Goal: Information Seeking & Learning: Learn about a topic

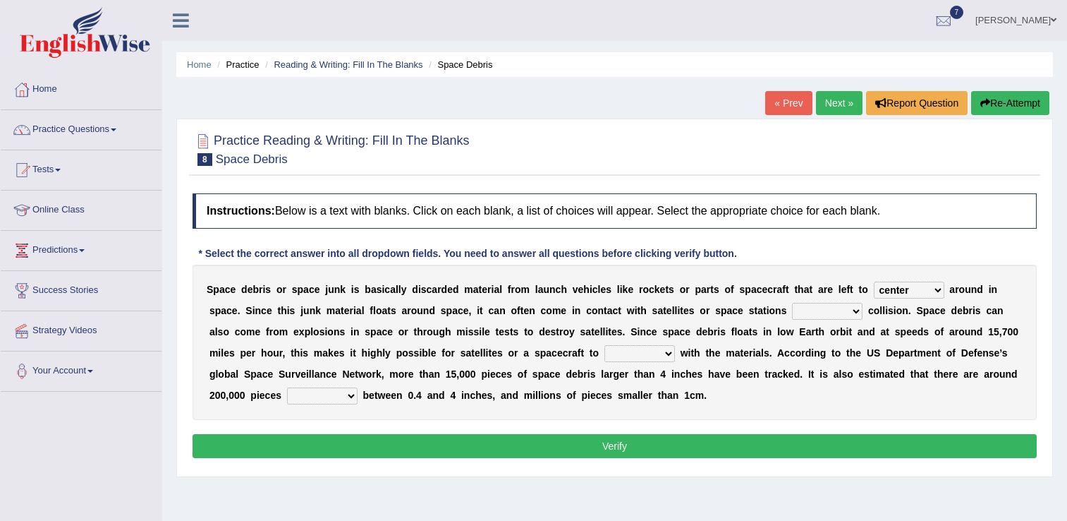
select select "center"
click at [154, 273] on link "Success Stories" at bounding box center [81, 288] width 161 height 35
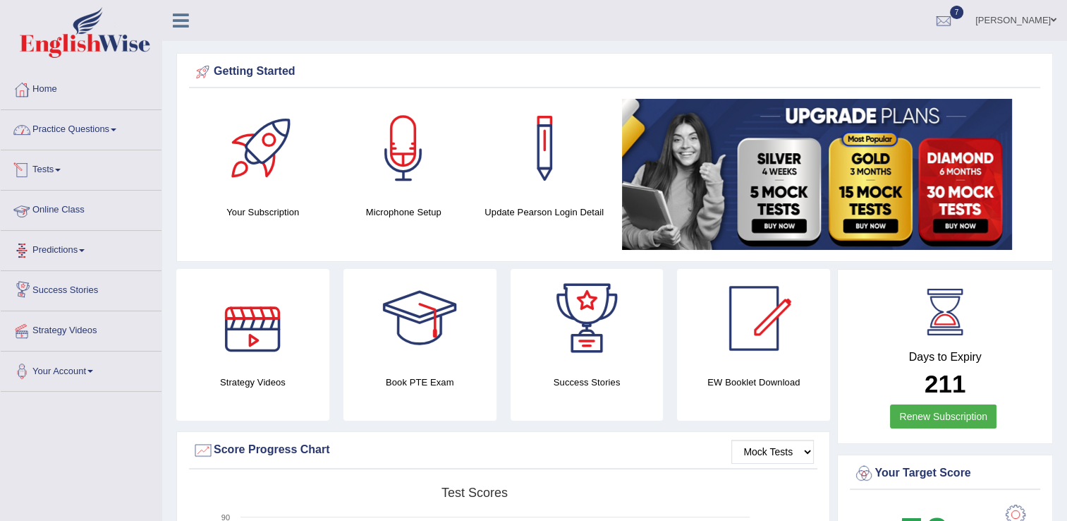
click at [114, 134] on link "Practice Questions" at bounding box center [81, 127] width 161 height 35
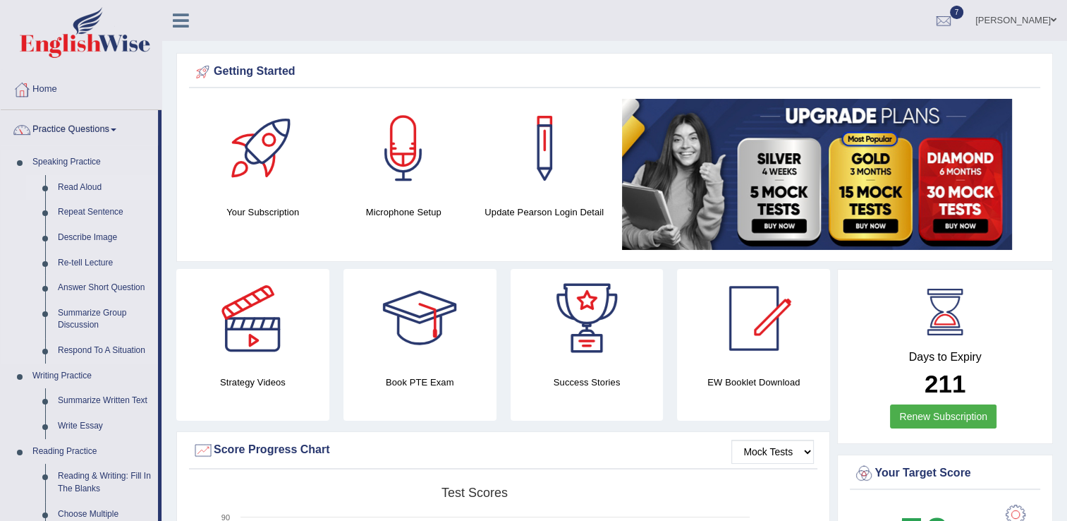
click at [85, 179] on link "Read Aloud" at bounding box center [104, 187] width 107 height 25
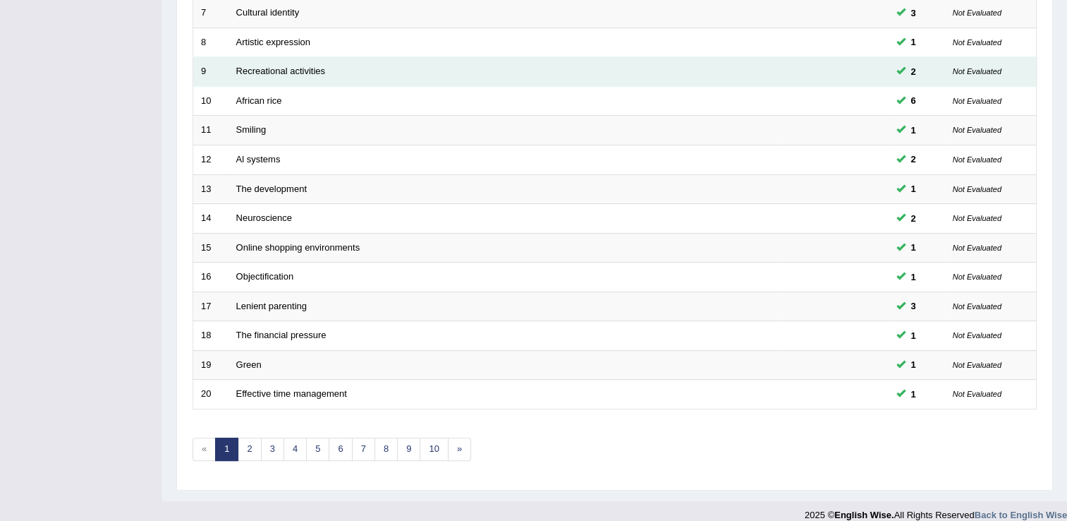
scroll to position [409, 0]
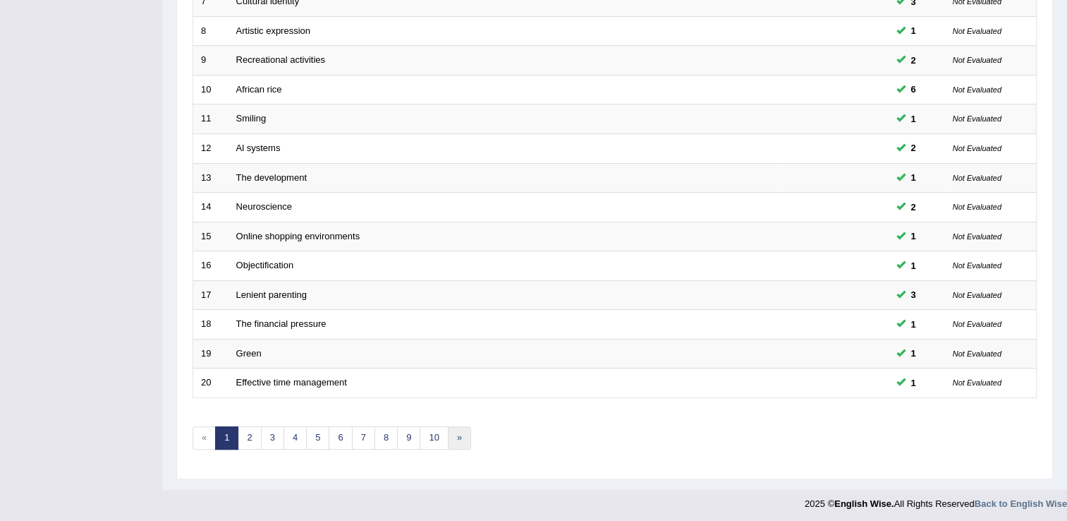
click at [448, 437] on link "»" at bounding box center [459, 437] width 23 height 23
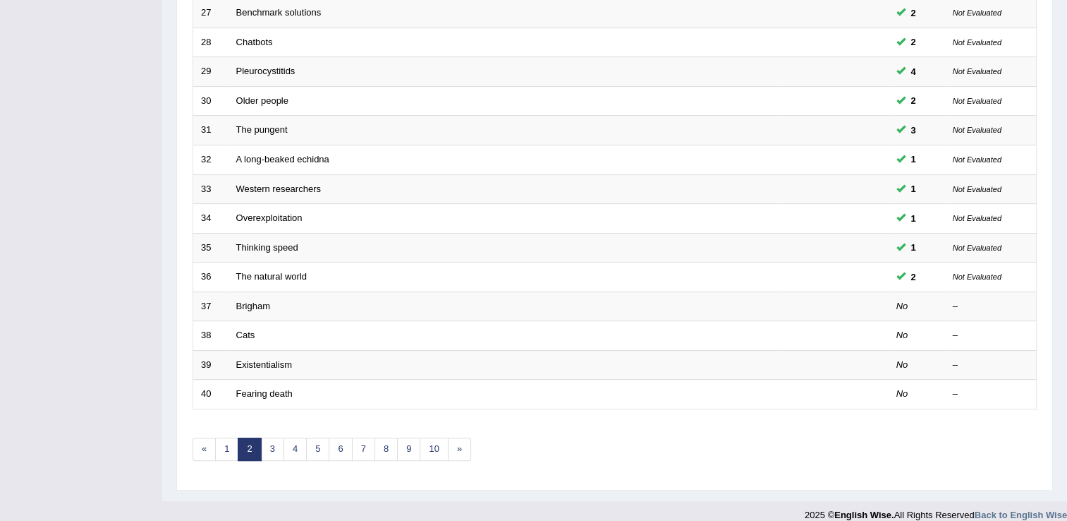
scroll to position [409, 0]
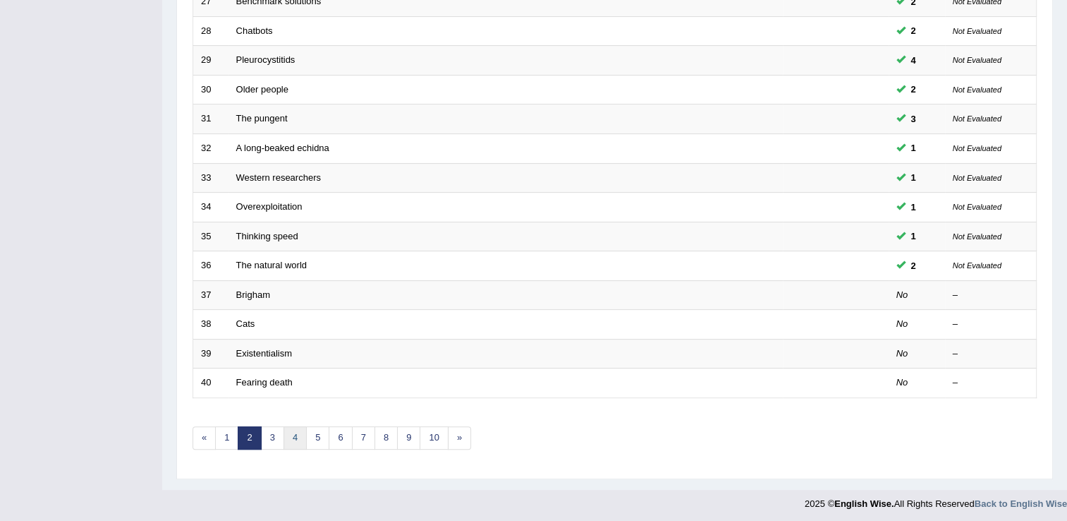
click at [289, 444] on link "4" at bounding box center [295, 437] width 23 height 23
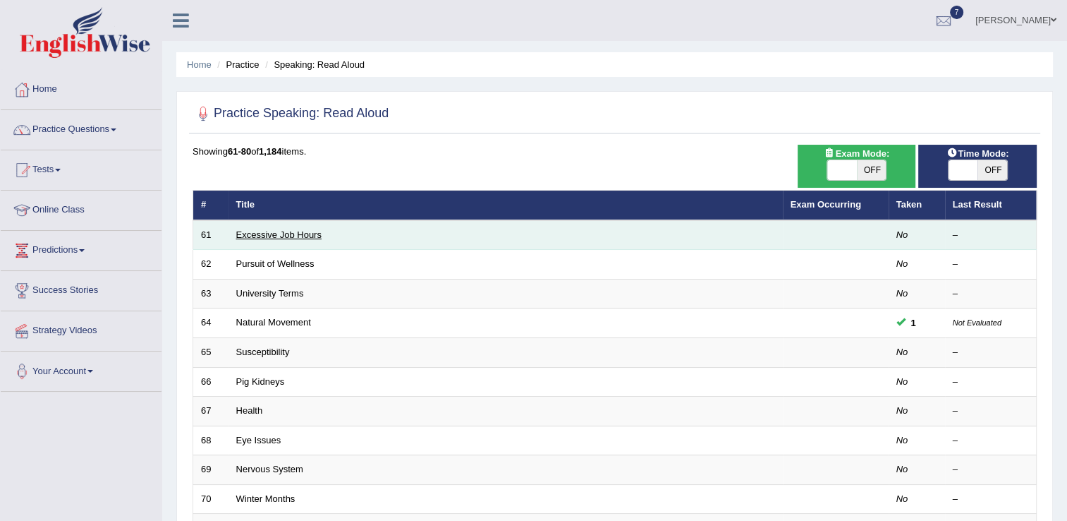
click at [315, 238] on link "Excessive Job Hours" at bounding box center [278, 234] width 85 height 11
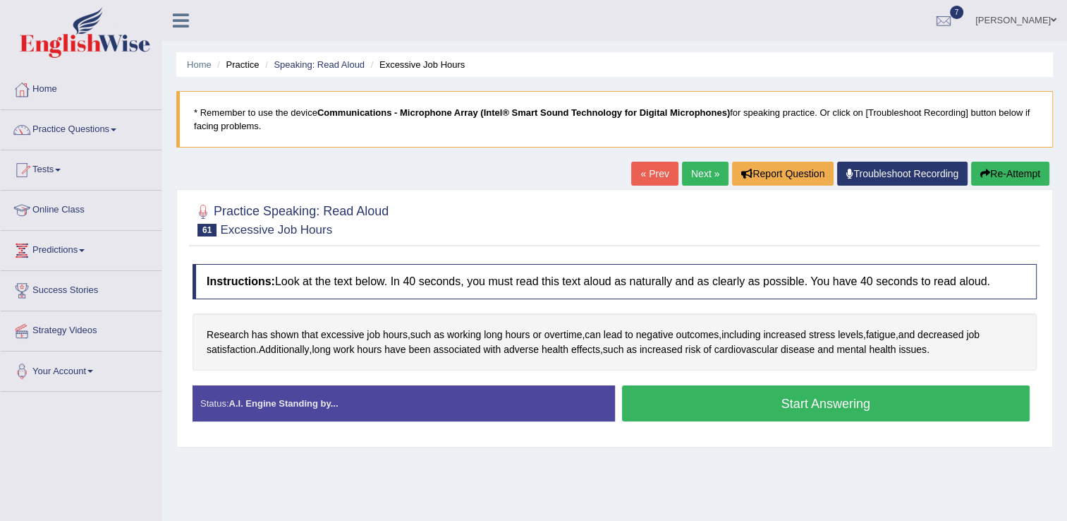
click at [693, 173] on link "Next »" at bounding box center [705, 174] width 47 height 24
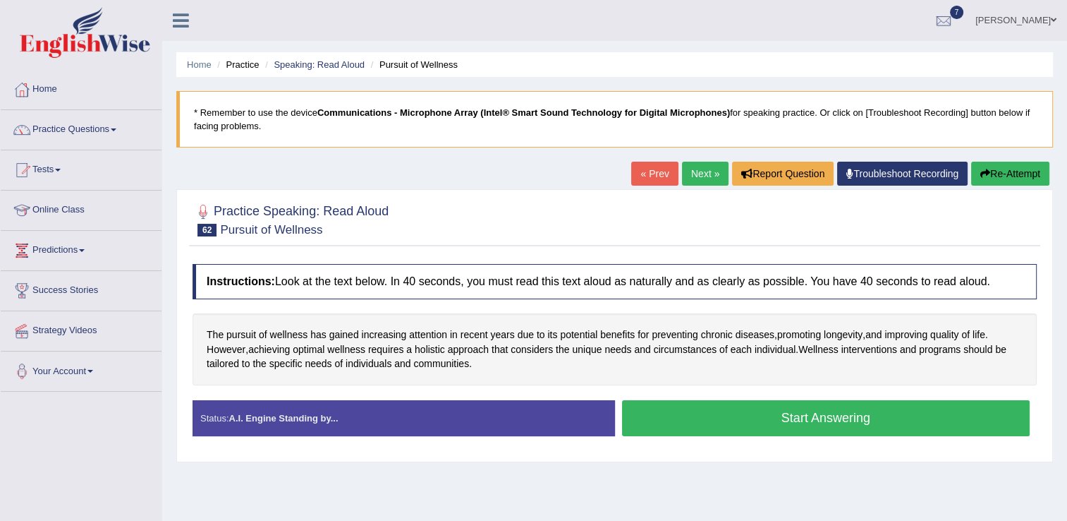
click at [711, 170] on link "Next »" at bounding box center [705, 174] width 47 height 24
click at [689, 169] on link "Next »" at bounding box center [705, 174] width 47 height 24
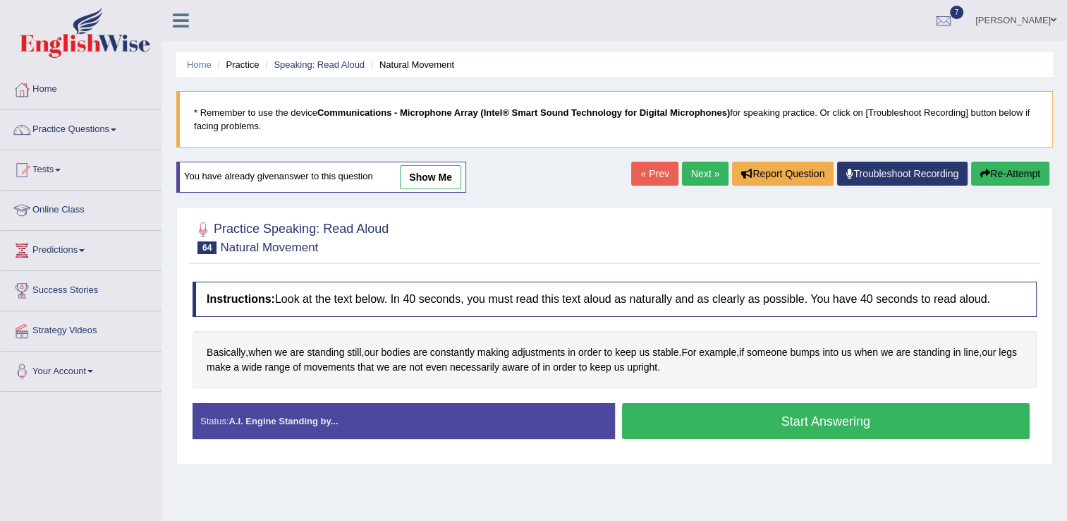
click at [775, 415] on button "Start Answering" at bounding box center [826, 421] width 408 height 36
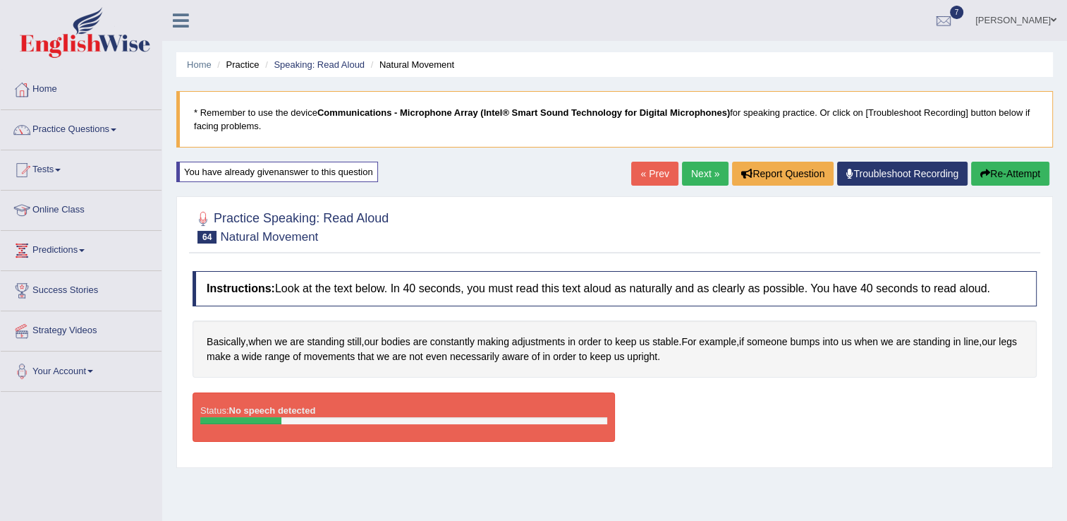
click at [1002, 179] on button "Re-Attempt" at bounding box center [1010, 174] width 78 height 24
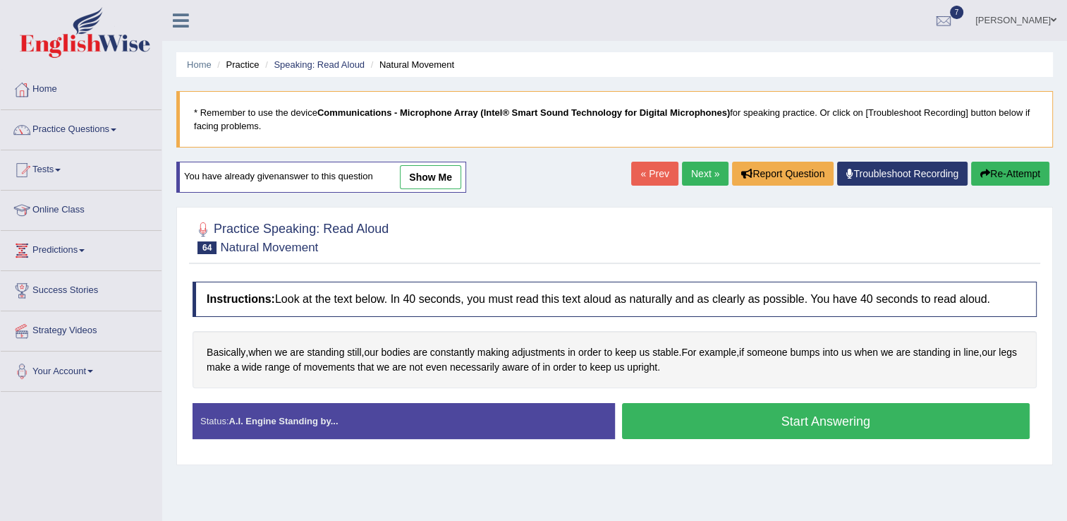
click at [704, 421] on button "Start Answering" at bounding box center [826, 421] width 408 height 36
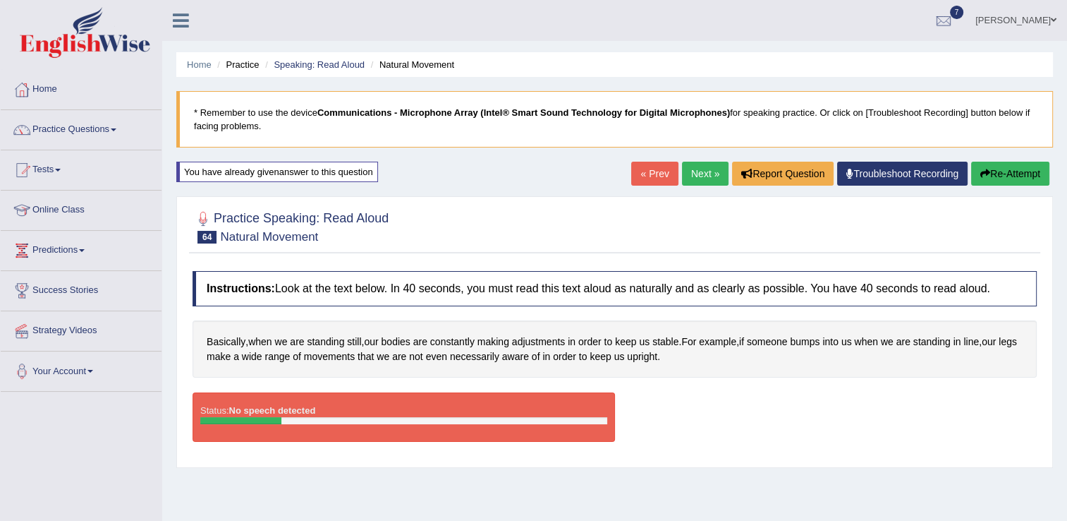
click at [701, 172] on link "Next »" at bounding box center [705, 174] width 47 height 24
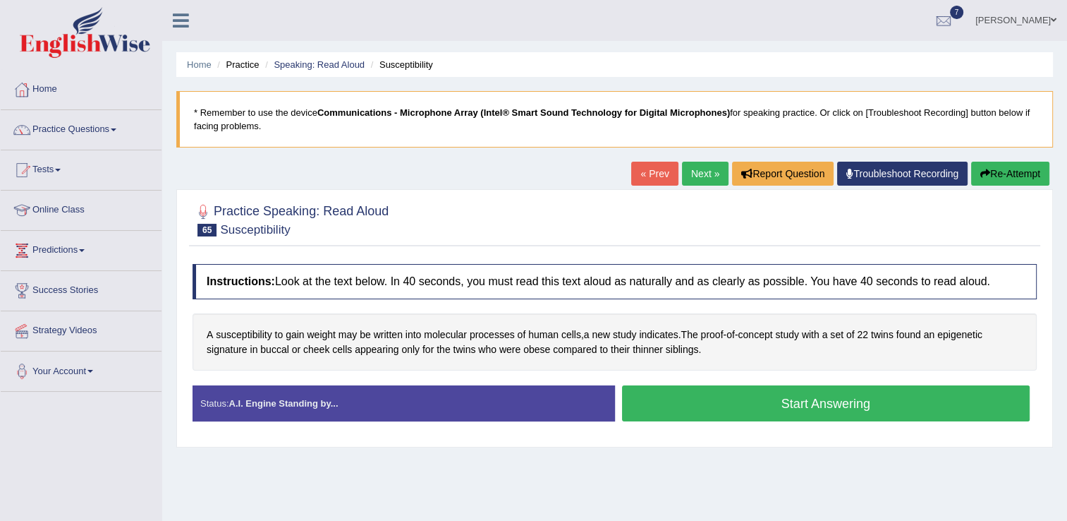
click at [690, 398] on button "Start Answering" at bounding box center [826, 403] width 408 height 36
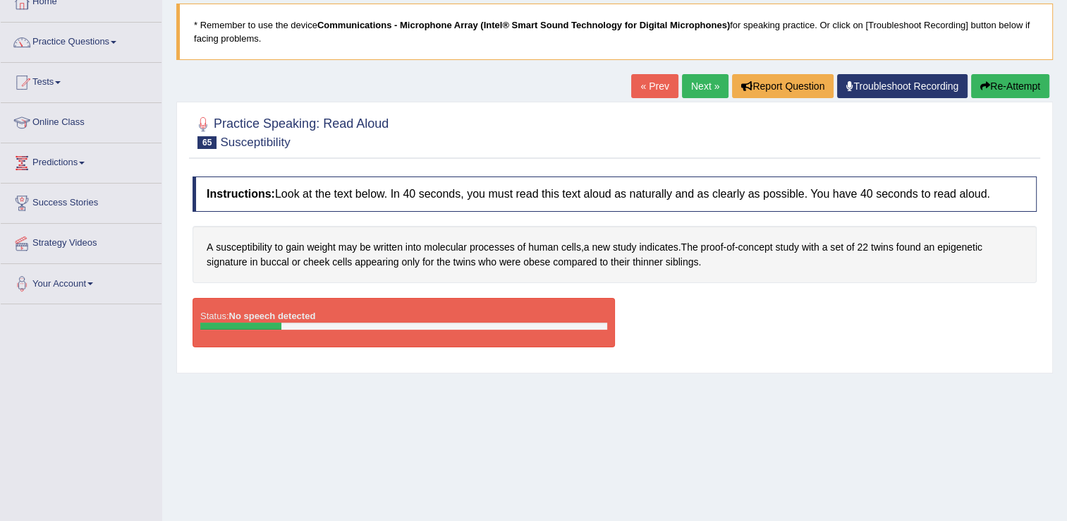
scroll to position [85, 0]
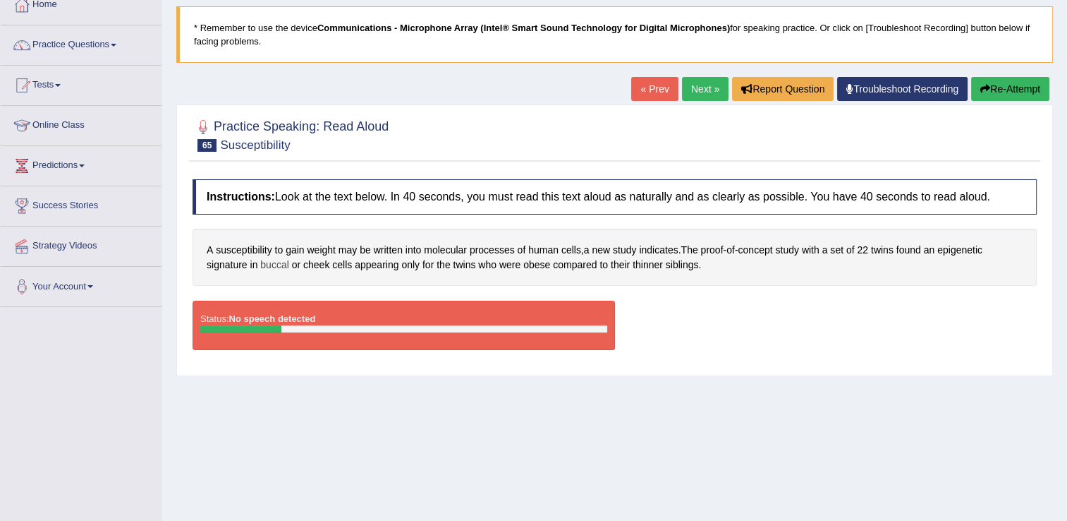
click at [276, 268] on span "buccal" at bounding box center [274, 264] width 28 height 15
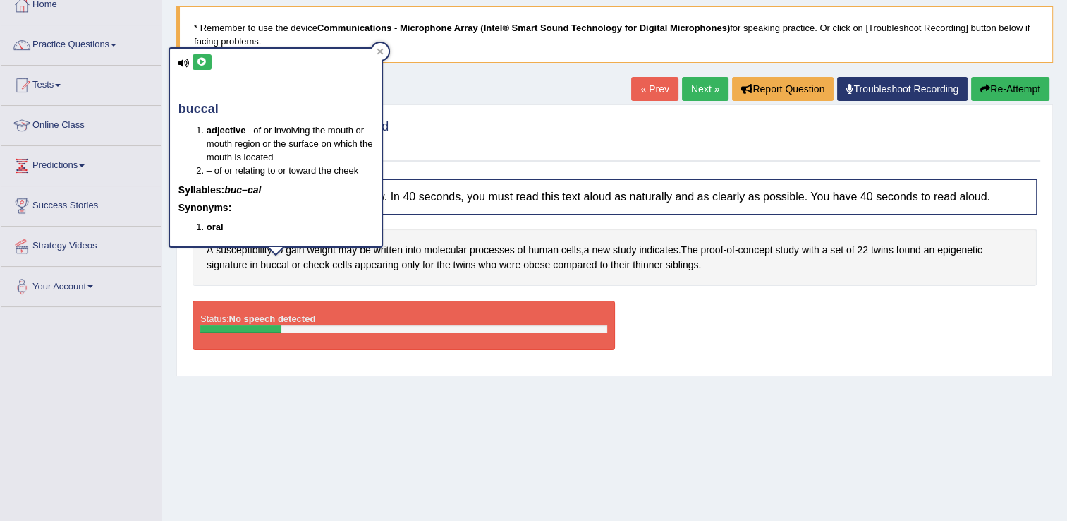
click at [200, 63] on icon at bounding box center [202, 62] width 11 height 8
click at [202, 61] on icon at bounding box center [202, 62] width 11 height 8
click at [678, 383] on div "Home Practice Speaking: Read Aloud Susceptibility * Remember to use the device …" at bounding box center [614, 267] width 905 height 705
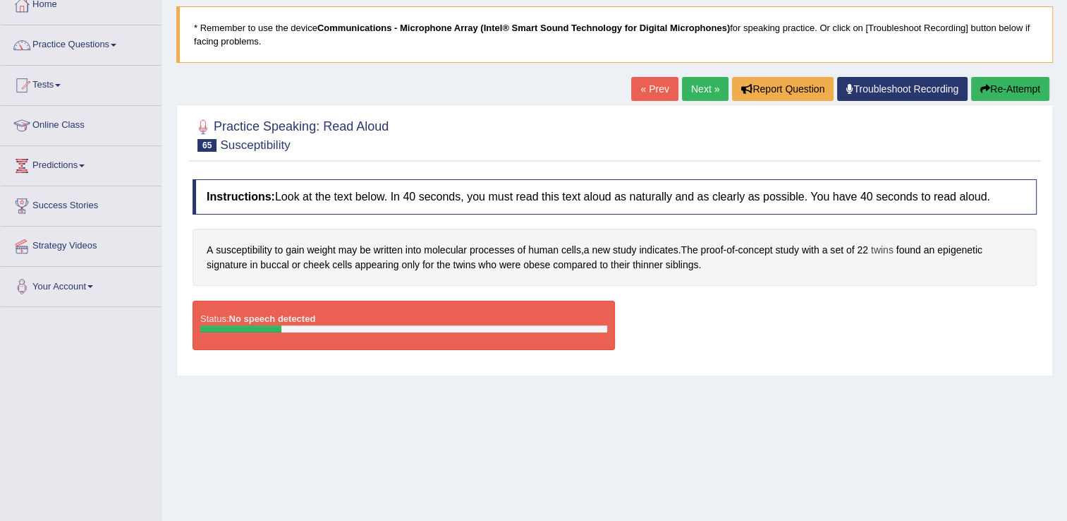
click at [883, 252] on span "twins" at bounding box center [882, 250] width 23 height 15
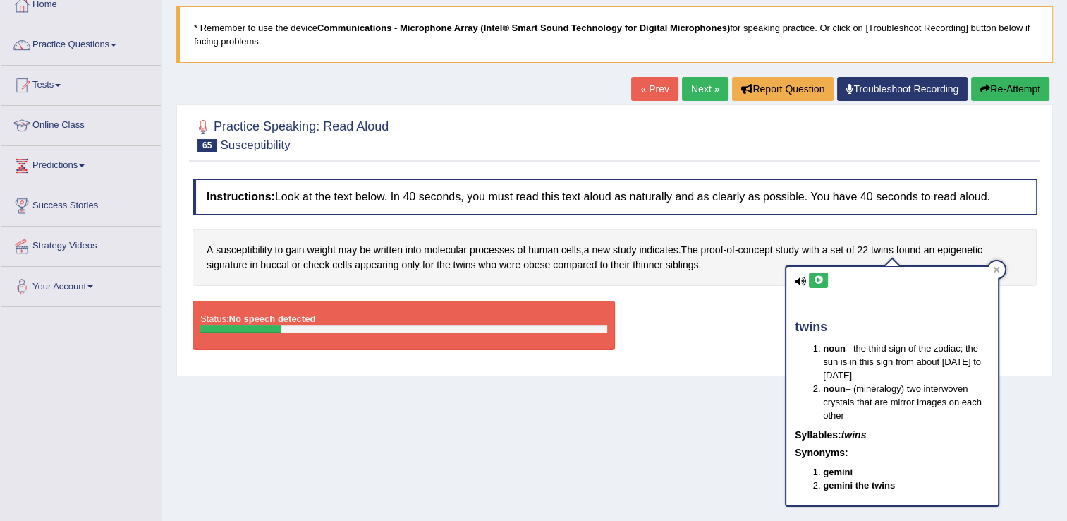
click at [813, 278] on icon at bounding box center [818, 280] width 11 height 8
click at [732, 320] on div "Status: No speech detected Start Answering Stop Recording" at bounding box center [615, 331] width 844 height 63
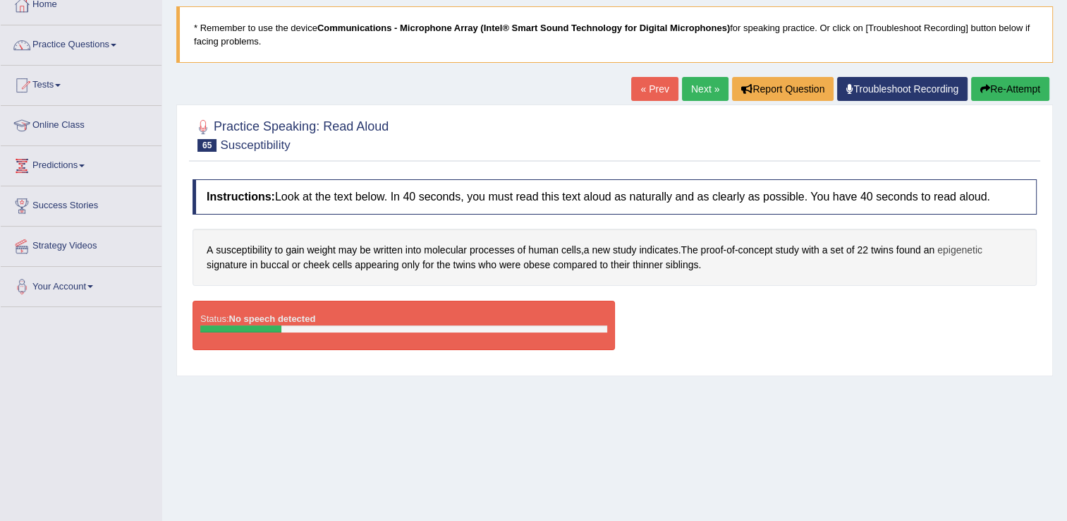
click at [953, 249] on span "epigenetic" at bounding box center [959, 250] width 45 height 15
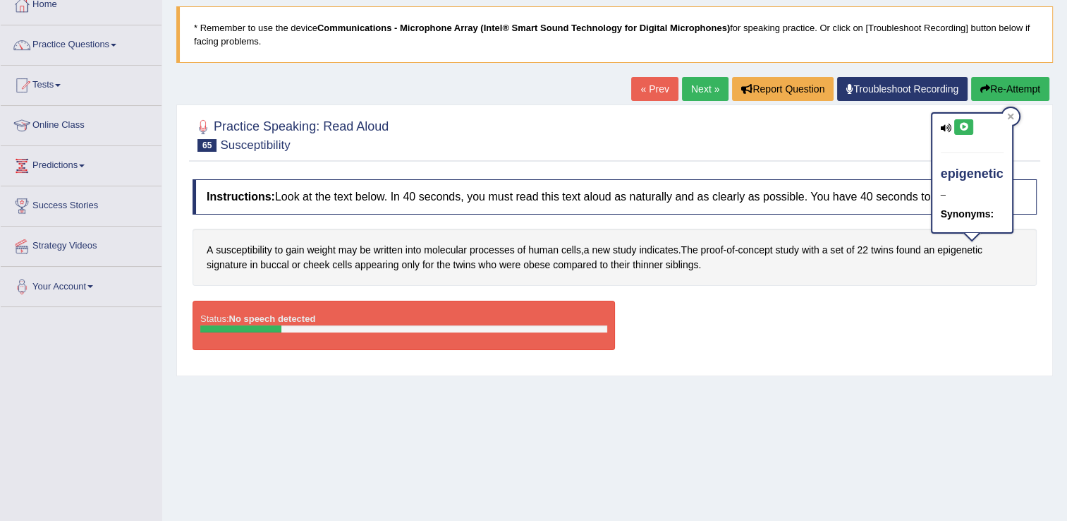
click at [962, 124] on icon at bounding box center [964, 127] width 11 height 8
click at [944, 355] on div "Status: No speech detected Start Answering Stop Recording" at bounding box center [615, 331] width 844 height 63
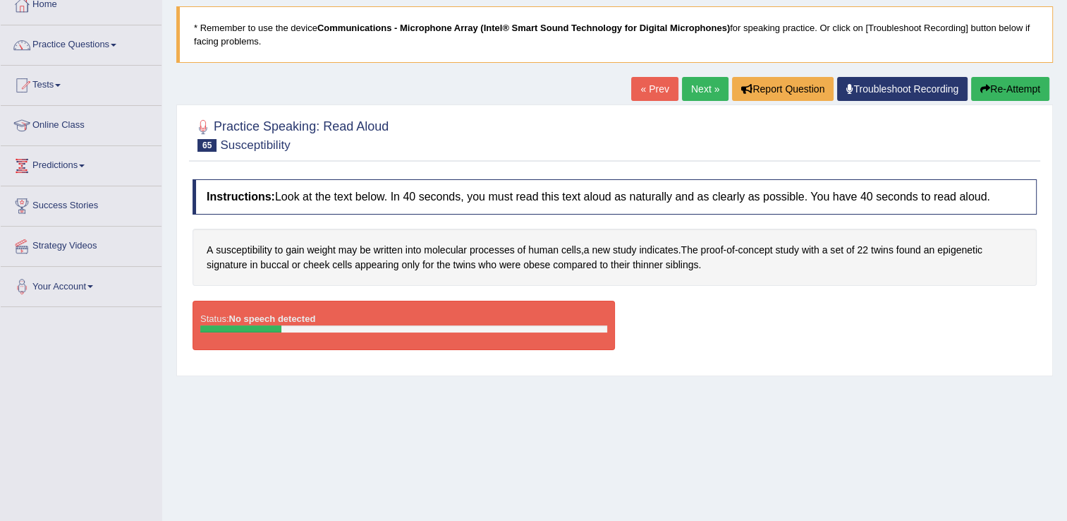
click at [690, 94] on link "Next »" at bounding box center [705, 89] width 47 height 24
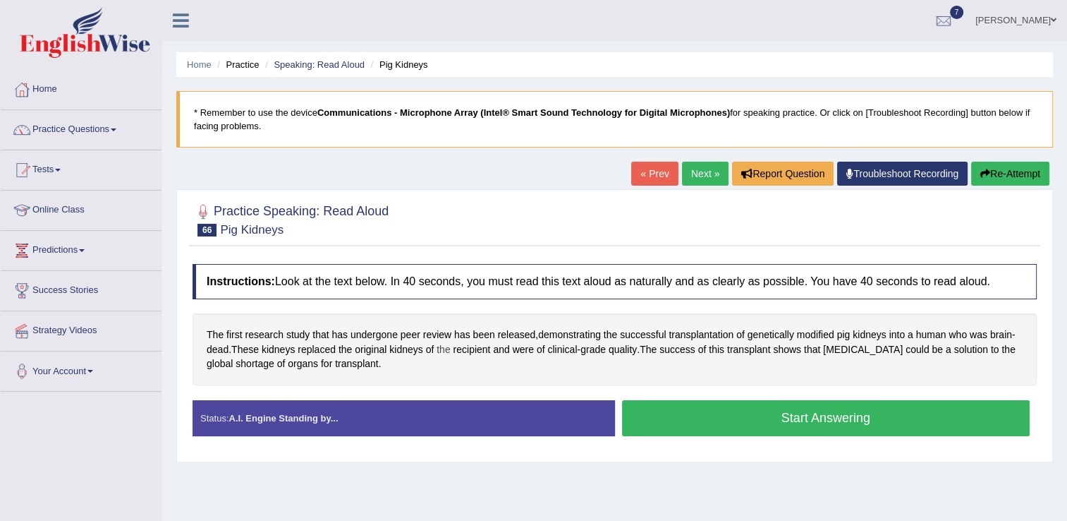
click at [448, 343] on span "the" at bounding box center [443, 349] width 13 height 15
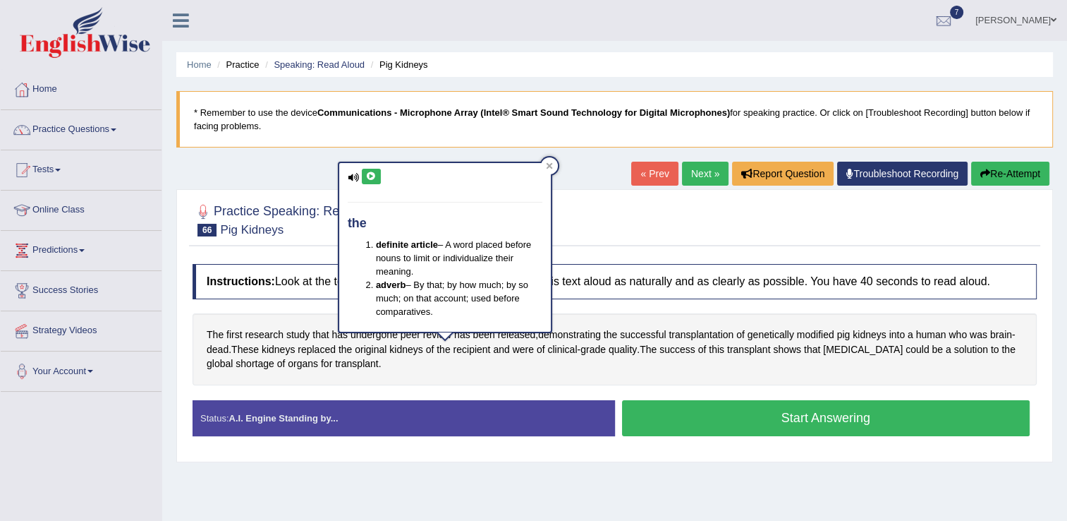
click at [513, 377] on div "The first research study that has undergone peer review has been released , dem…" at bounding box center [615, 349] width 844 height 72
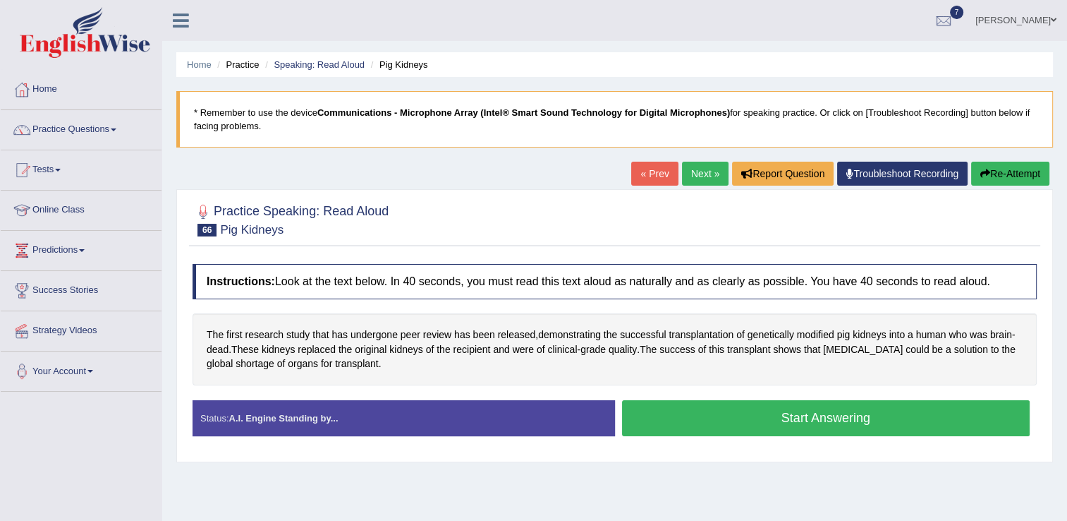
click at [691, 168] on link "Next »" at bounding box center [705, 174] width 47 height 24
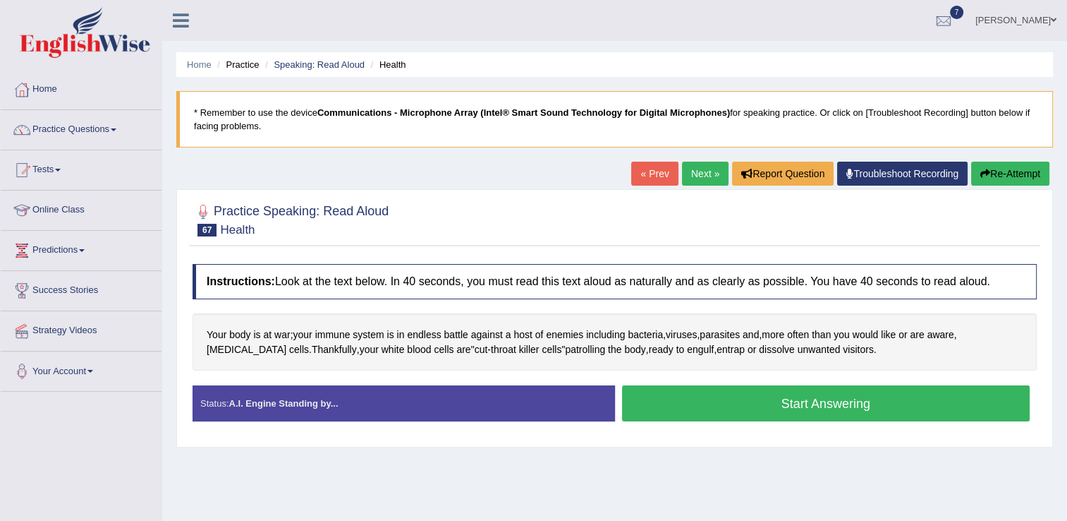
click at [702, 176] on link "Next »" at bounding box center [705, 174] width 47 height 24
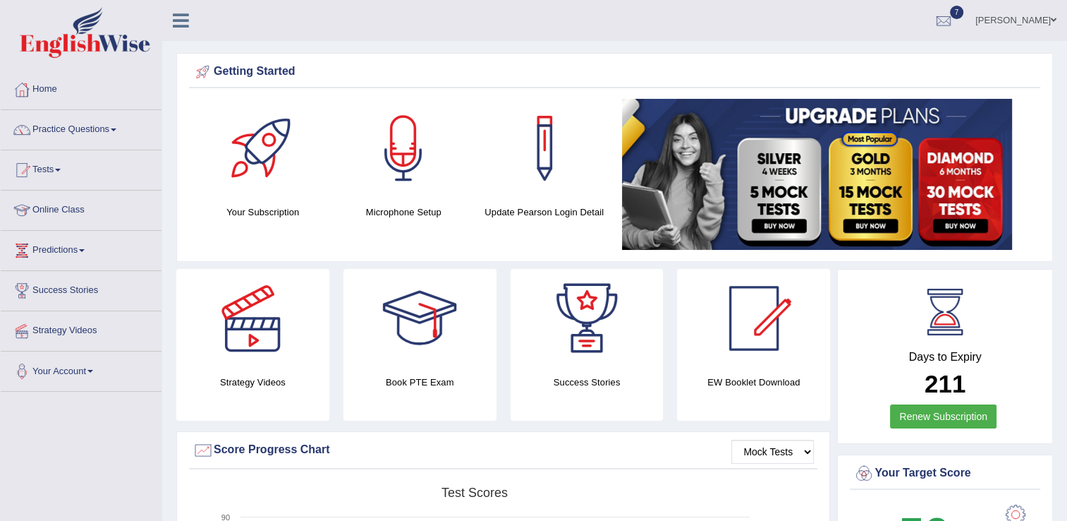
click at [68, 166] on link "Tests" at bounding box center [81, 167] width 161 height 35
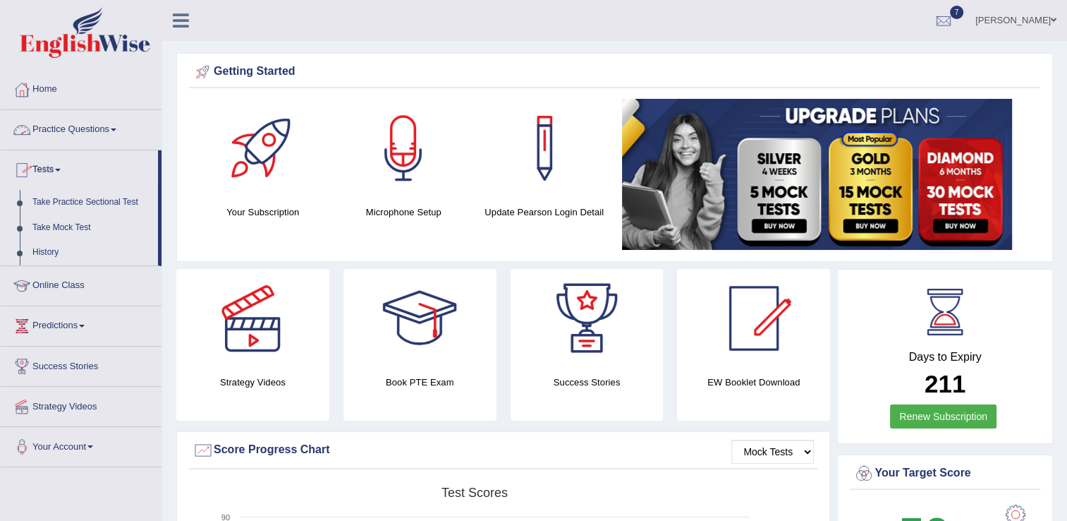
click at [79, 131] on link "Practice Questions" at bounding box center [81, 127] width 161 height 35
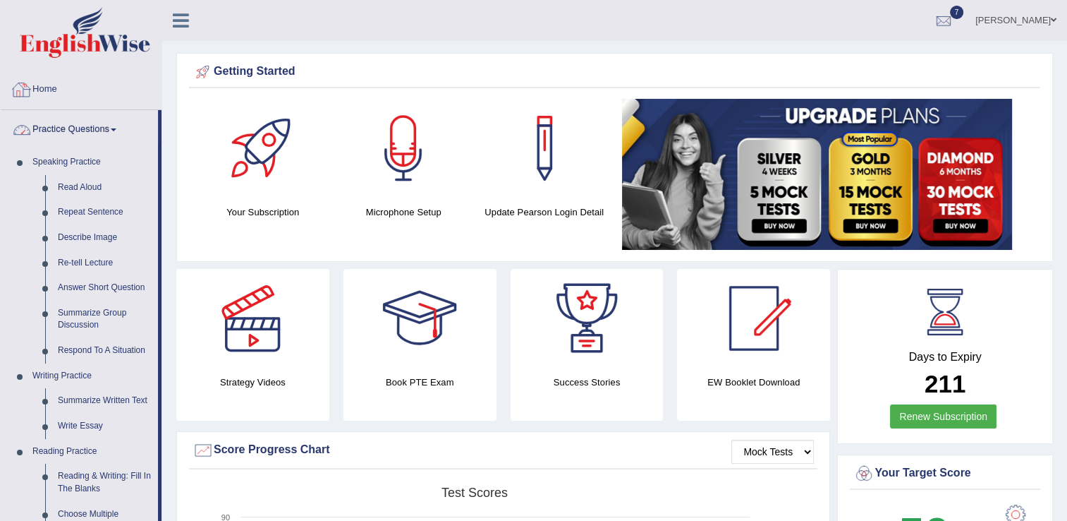
click at [47, 95] on link "Home" at bounding box center [81, 87] width 161 height 35
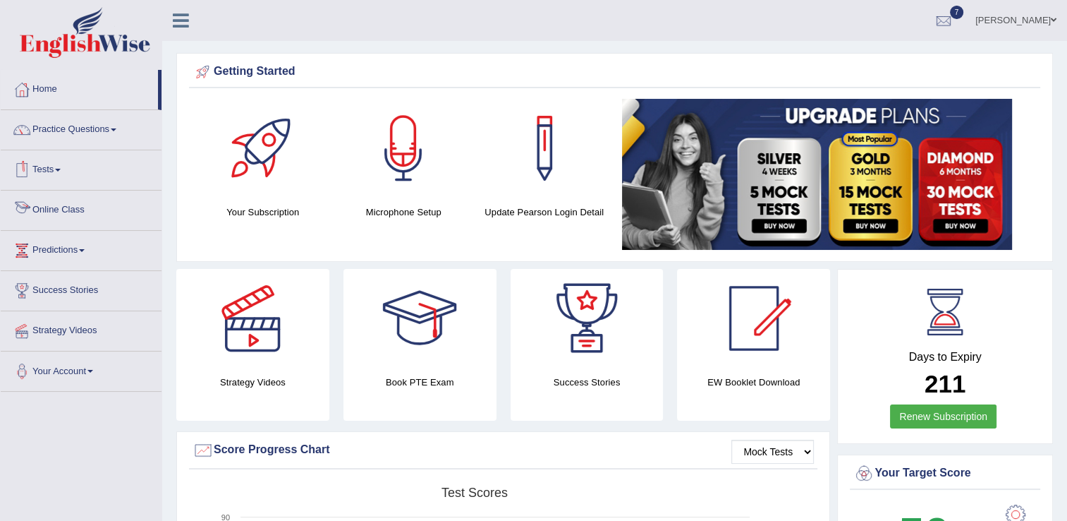
click at [45, 214] on link "Online Class" at bounding box center [81, 207] width 161 height 35
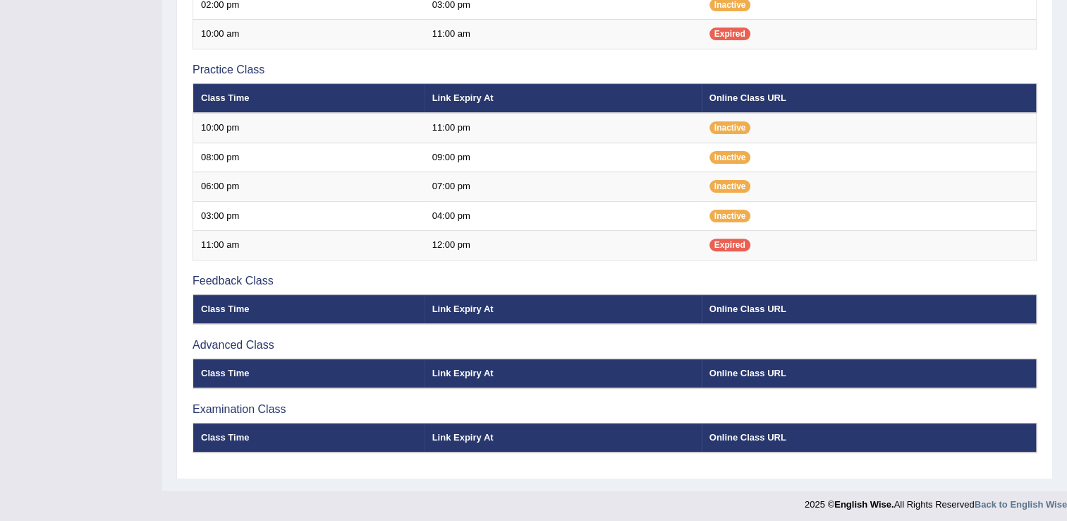
scroll to position [444, 0]
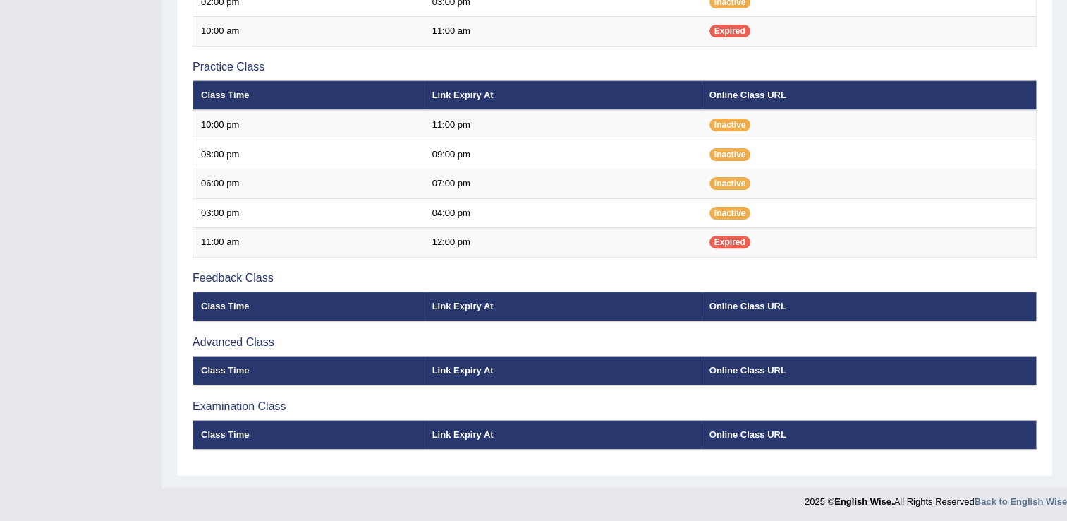
click at [237, 191] on td "06:00 pm" at bounding box center [308, 184] width 231 height 30
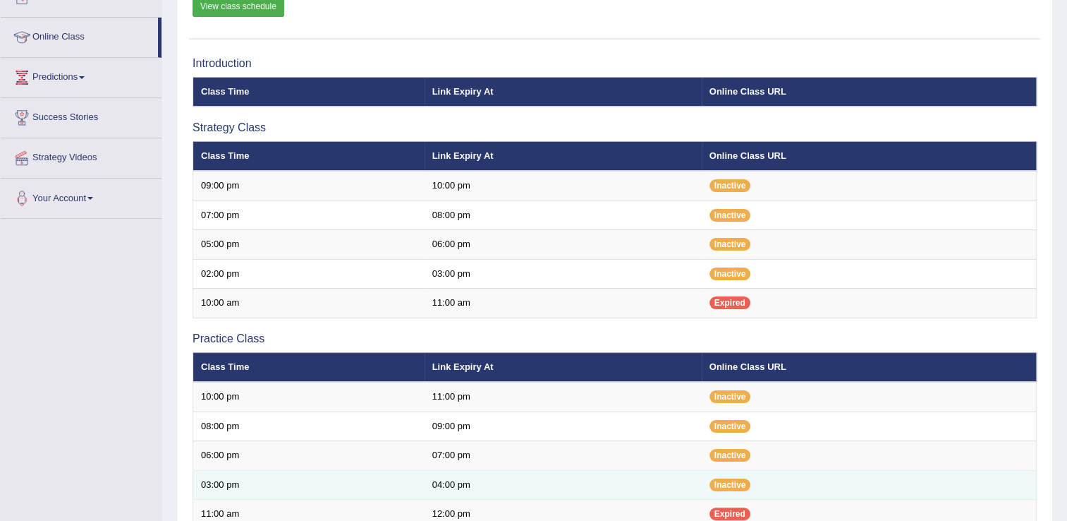
scroll to position [106, 0]
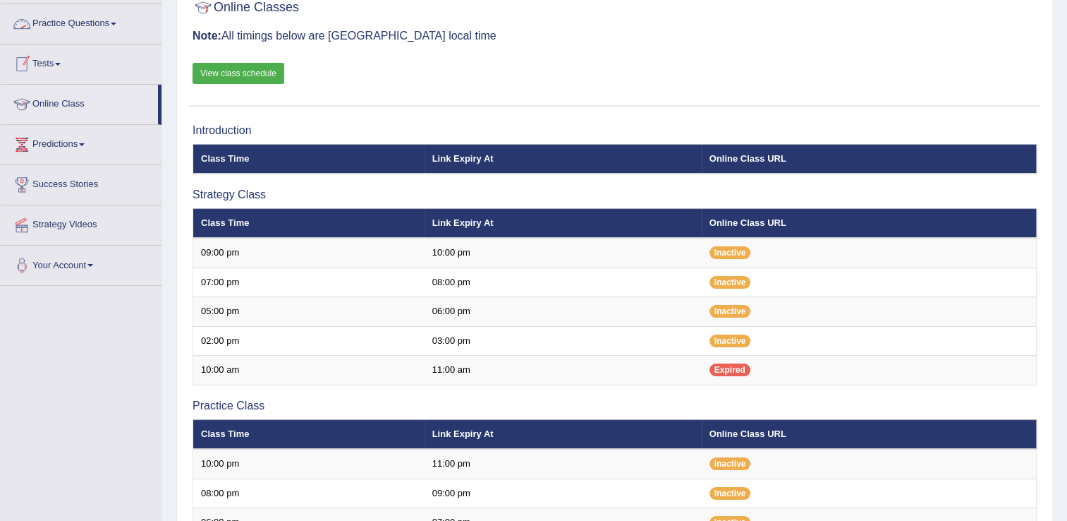
click at [229, 71] on link "View class schedule" at bounding box center [239, 73] width 92 height 21
